Goal: Task Accomplishment & Management: Manage account settings

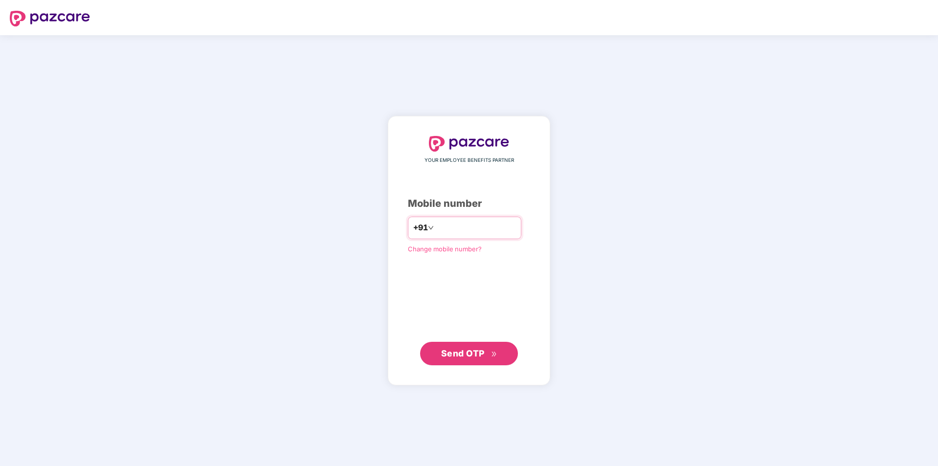
click at [455, 222] on input "number" at bounding box center [476, 228] width 80 height 16
type input "**********"
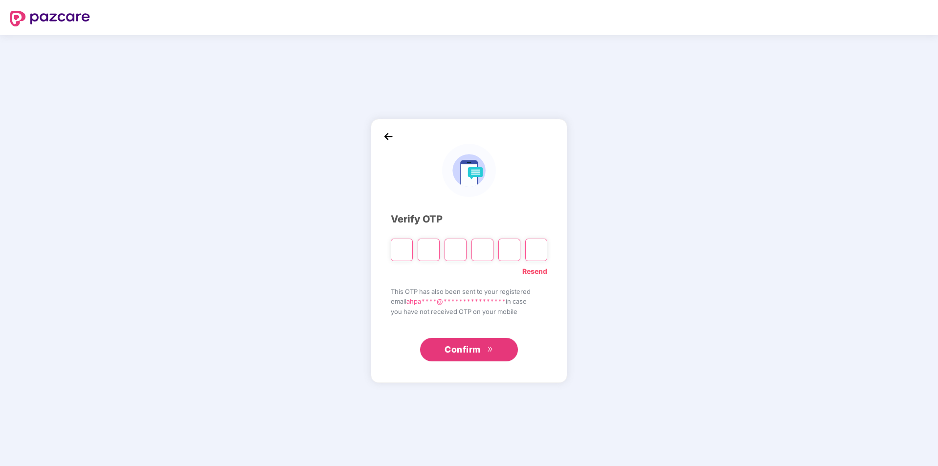
type input "*"
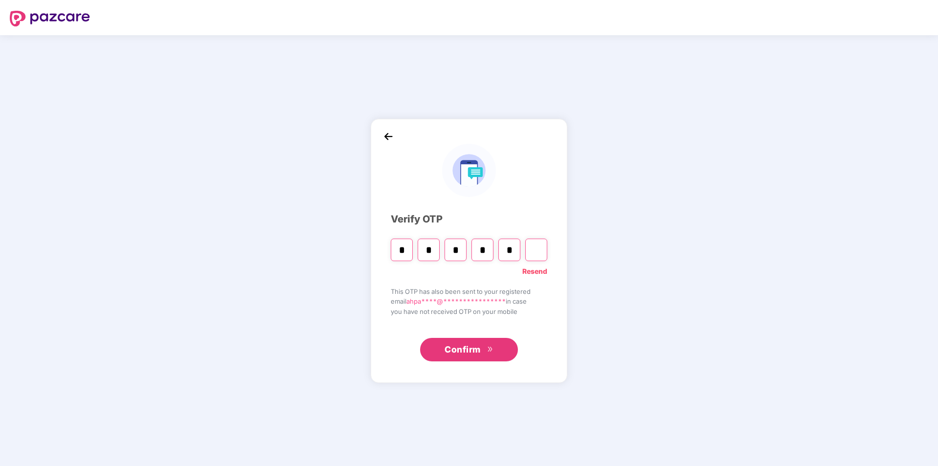
type input "*"
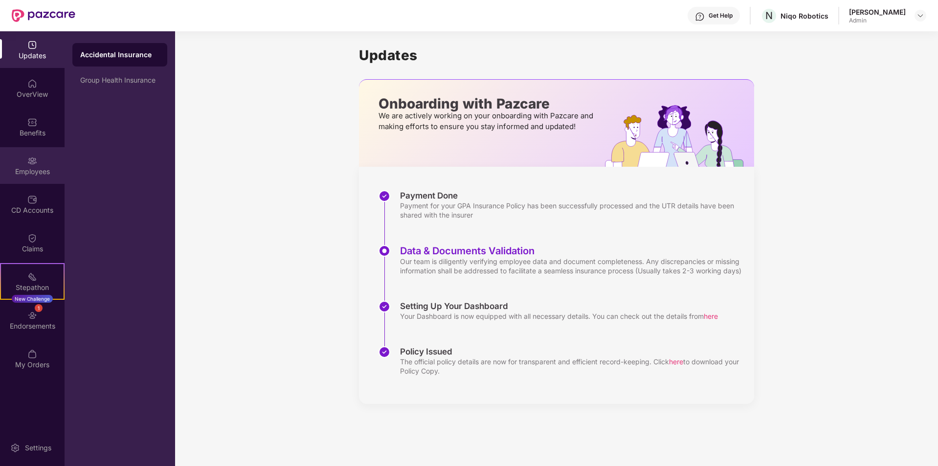
click at [40, 159] on div "Employees" at bounding box center [32, 165] width 65 height 37
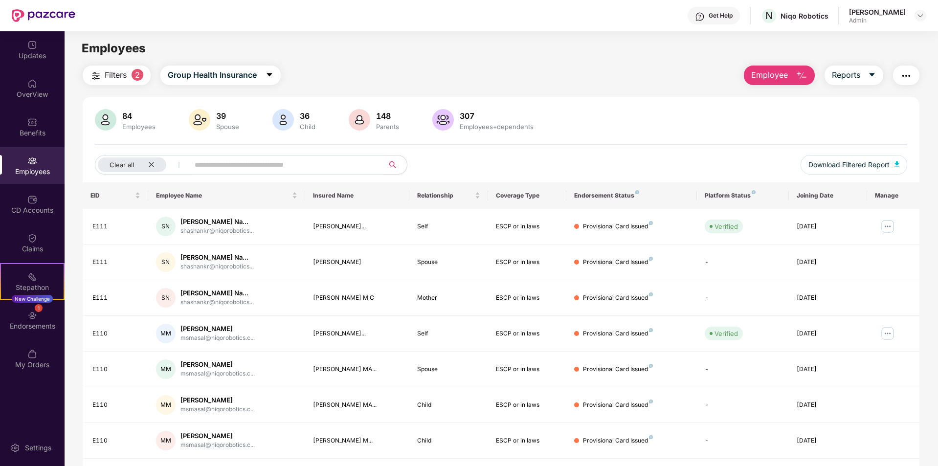
click at [242, 160] on input "text" at bounding box center [283, 165] width 176 height 15
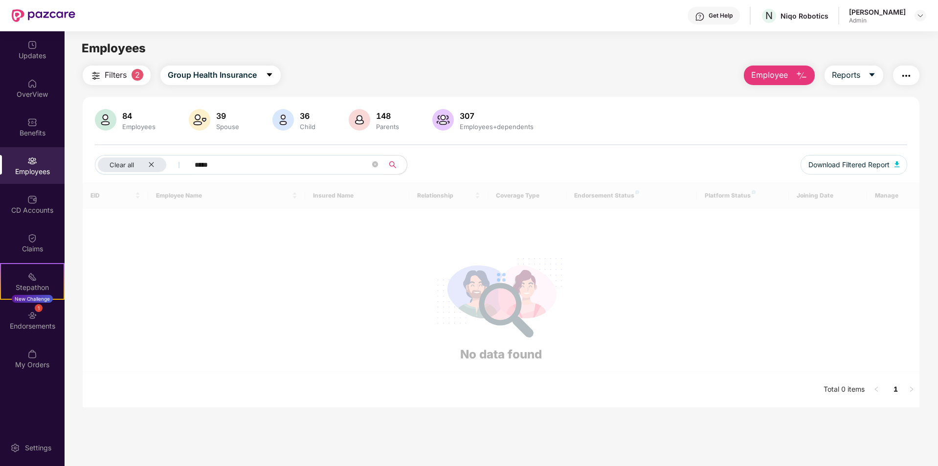
type input "*****"
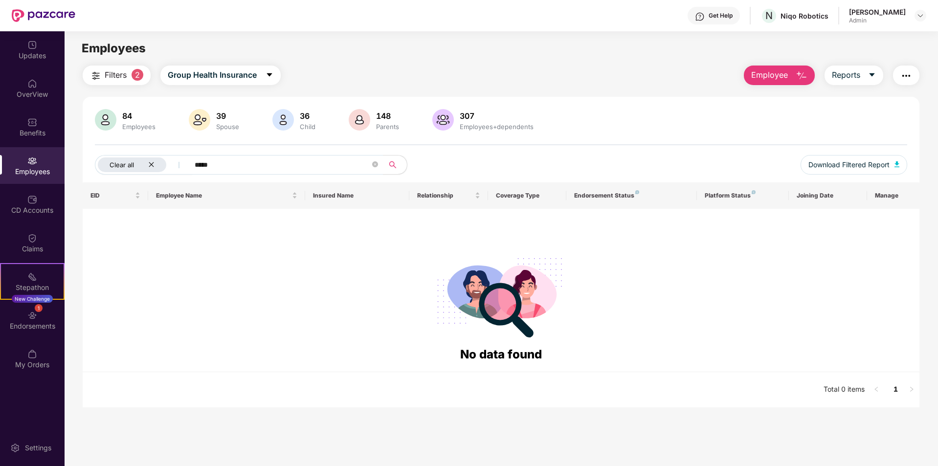
click at [153, 162] on icon "close" at bounding box center [151, 164] width 6 height 6
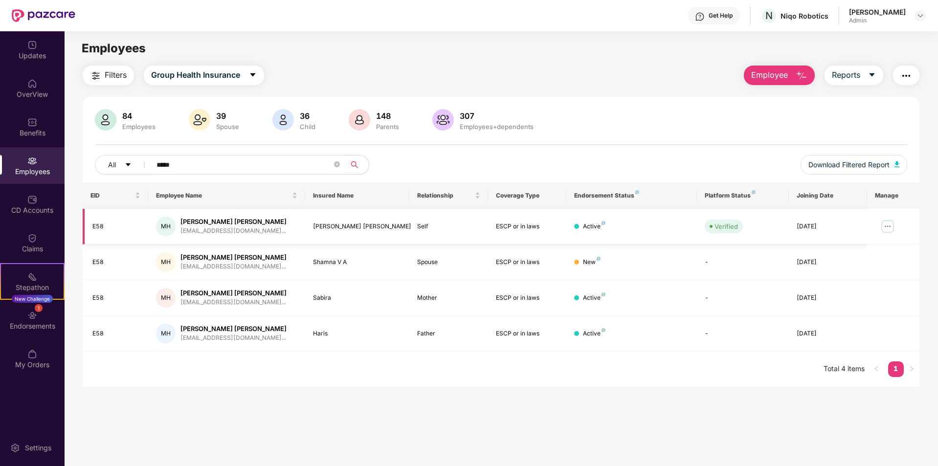
click at [886, 222] on img at bounding box center [888, 227] width 16 height 16
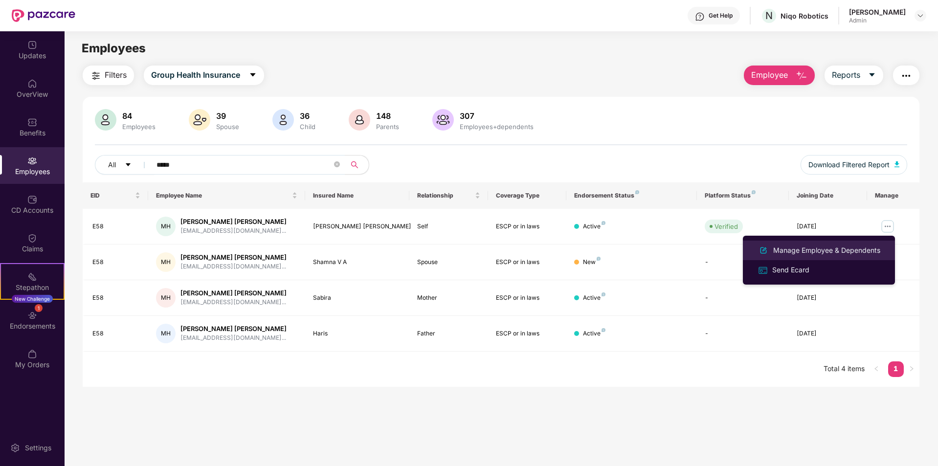
click at [795, 247] on div "Manage Employee & Dependents" at bounding box center [827, 250] width 111 height 11
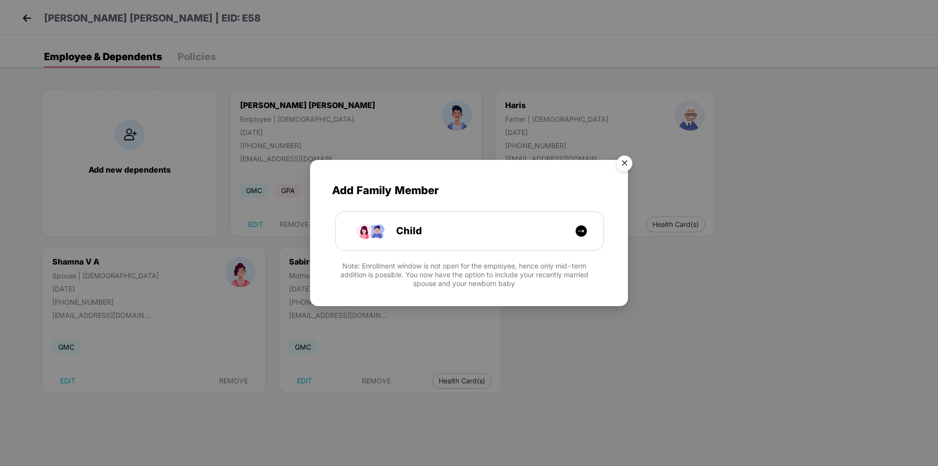
click at [624, 153] on img "Close" at bounding box center [624, 164] width 27 height 27
